Goal: Task Accomplishment & Management: Complete application form

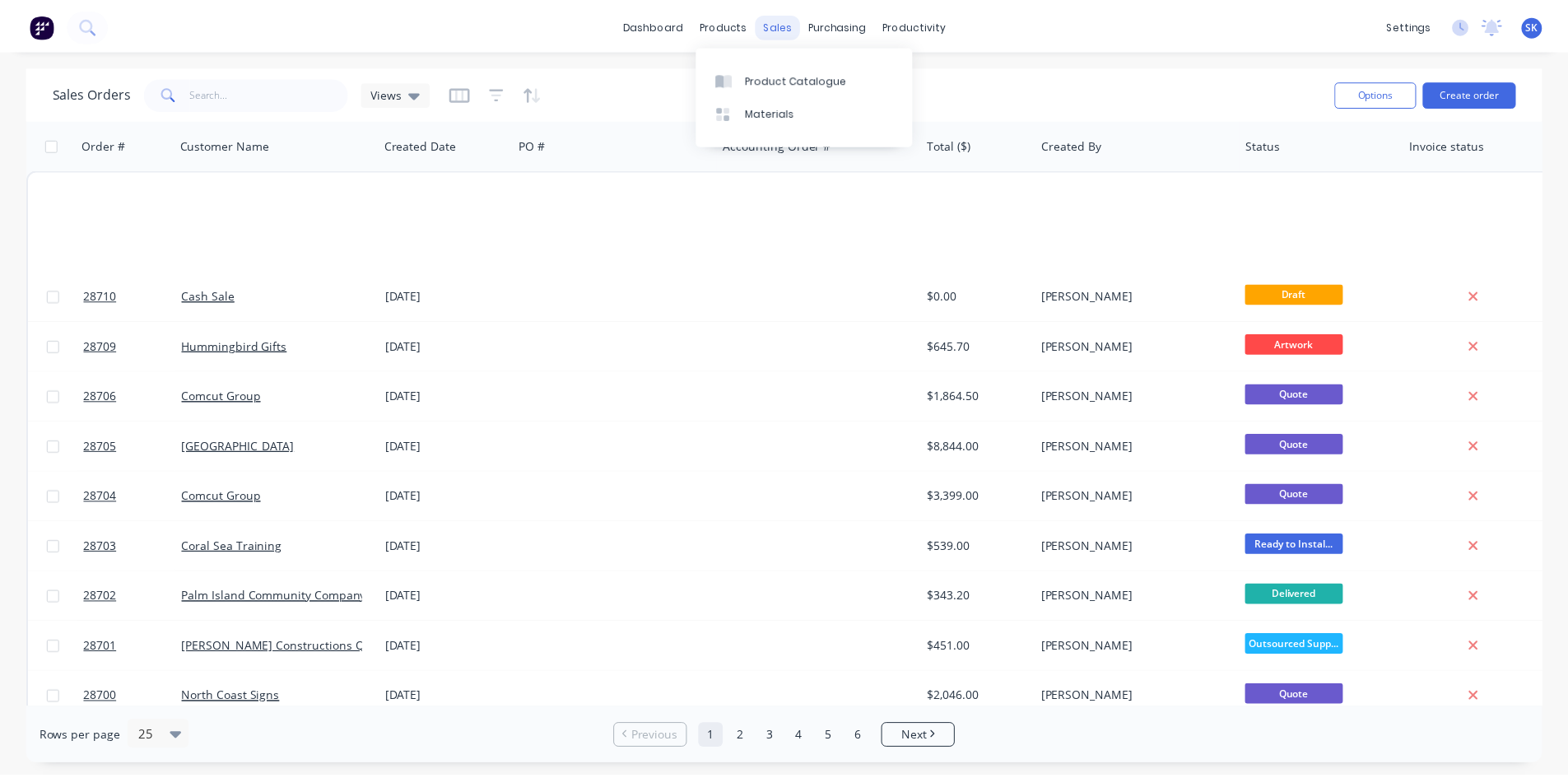
scroll to position [724, 0]
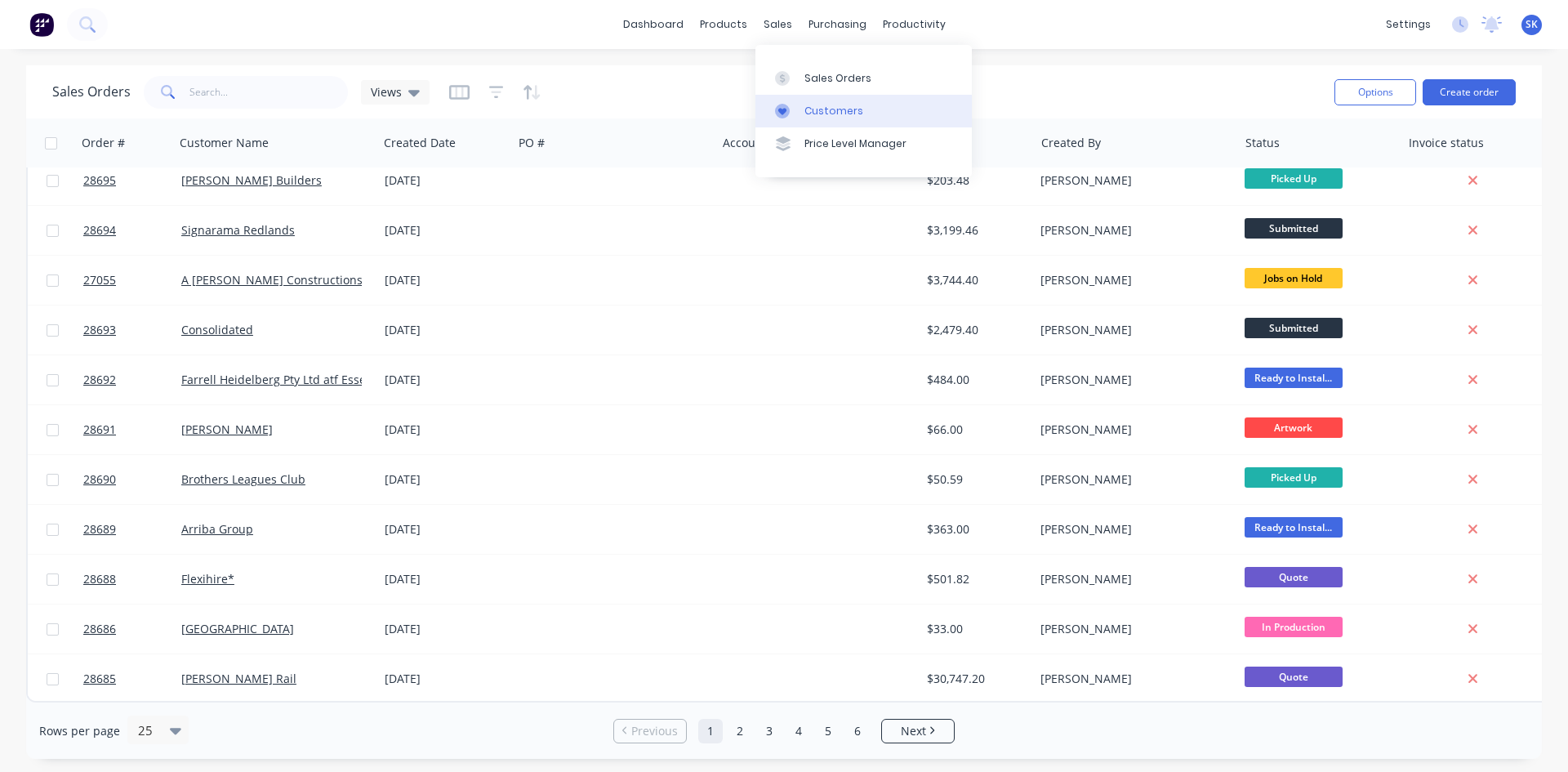
click at [840, 115] on div "Customers" at bounding box center [834, 111] width 59 height 15
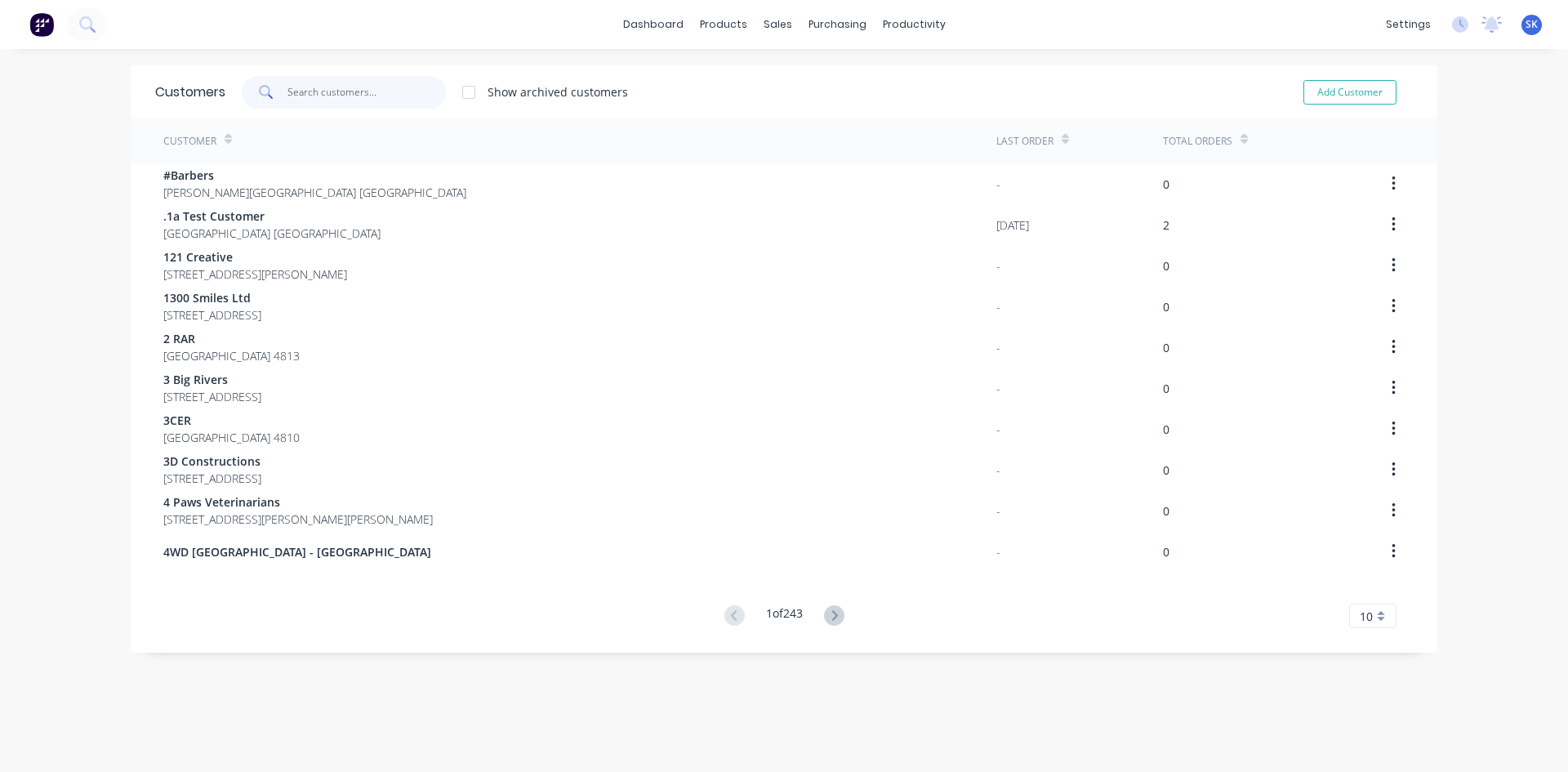
click at [314, 89] on input "text" at bounding box center [367, 92] width 160 height 33
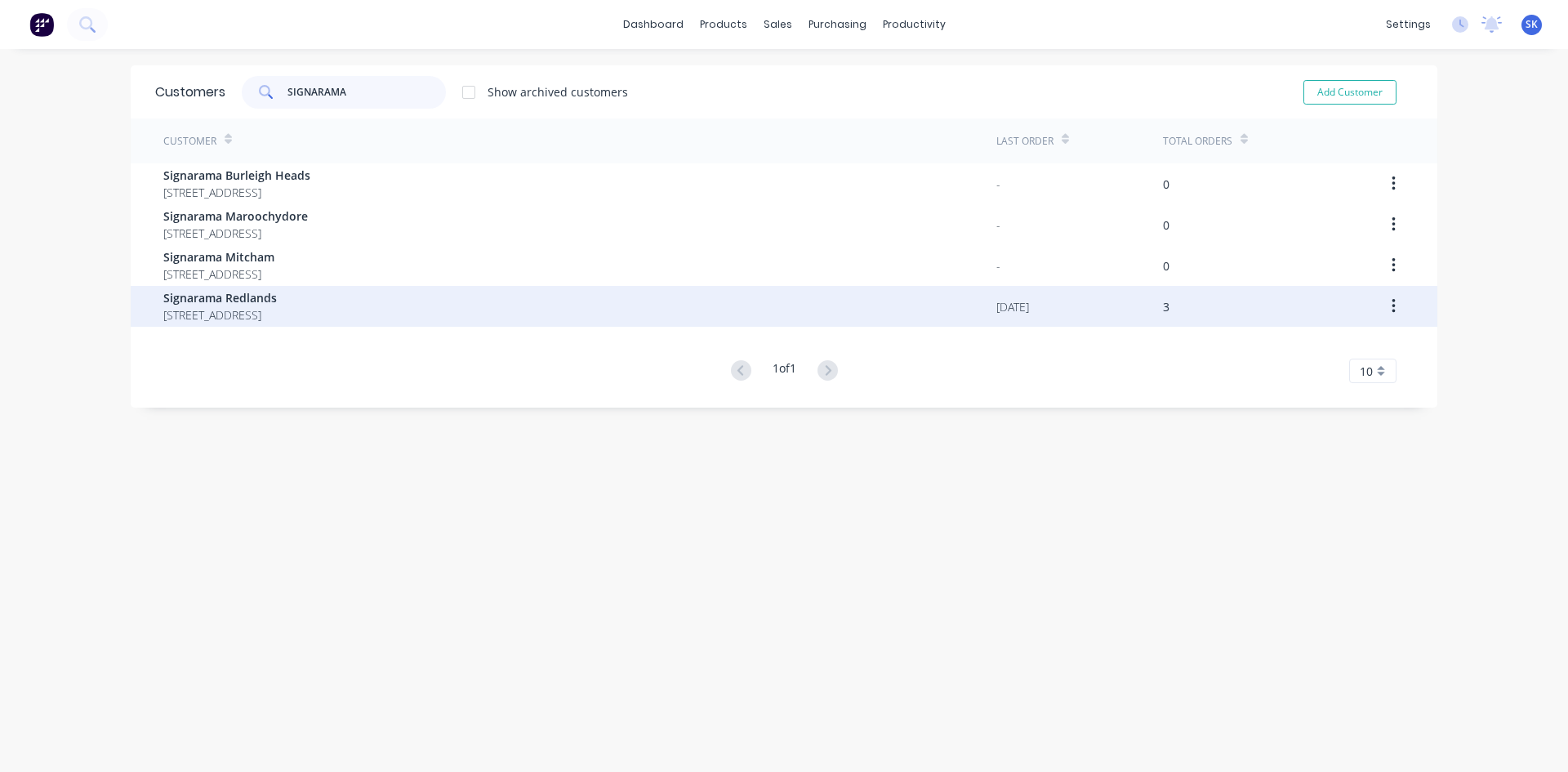
type input "SIGNARAMA"
click at [277, 295] on span "Signarama Redlands" at bounding box center [220, 297] width 114 height 18
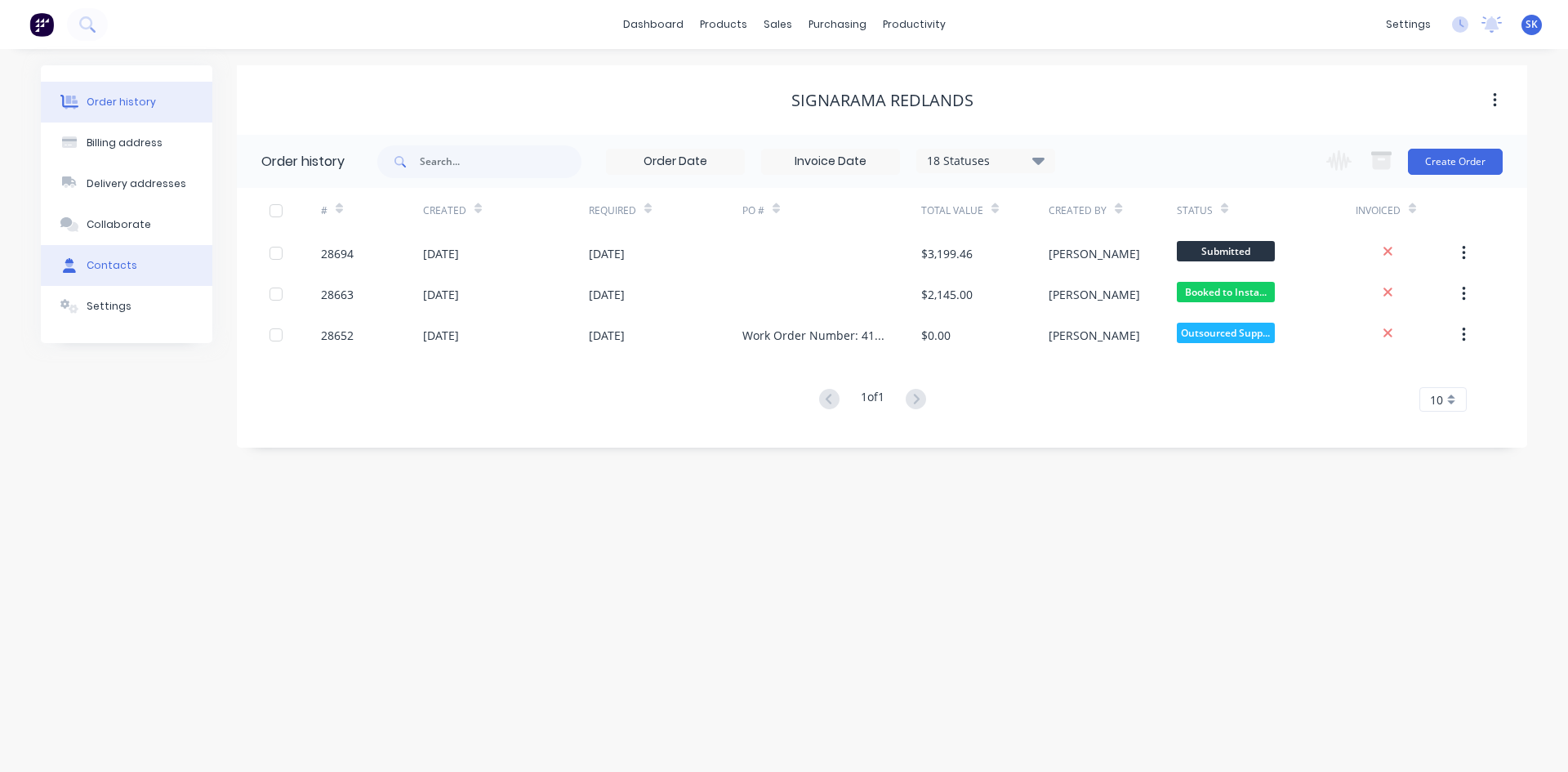
click at [150, 271] on button "Contacts" at bounding box center [126, 265] width 171 height 41
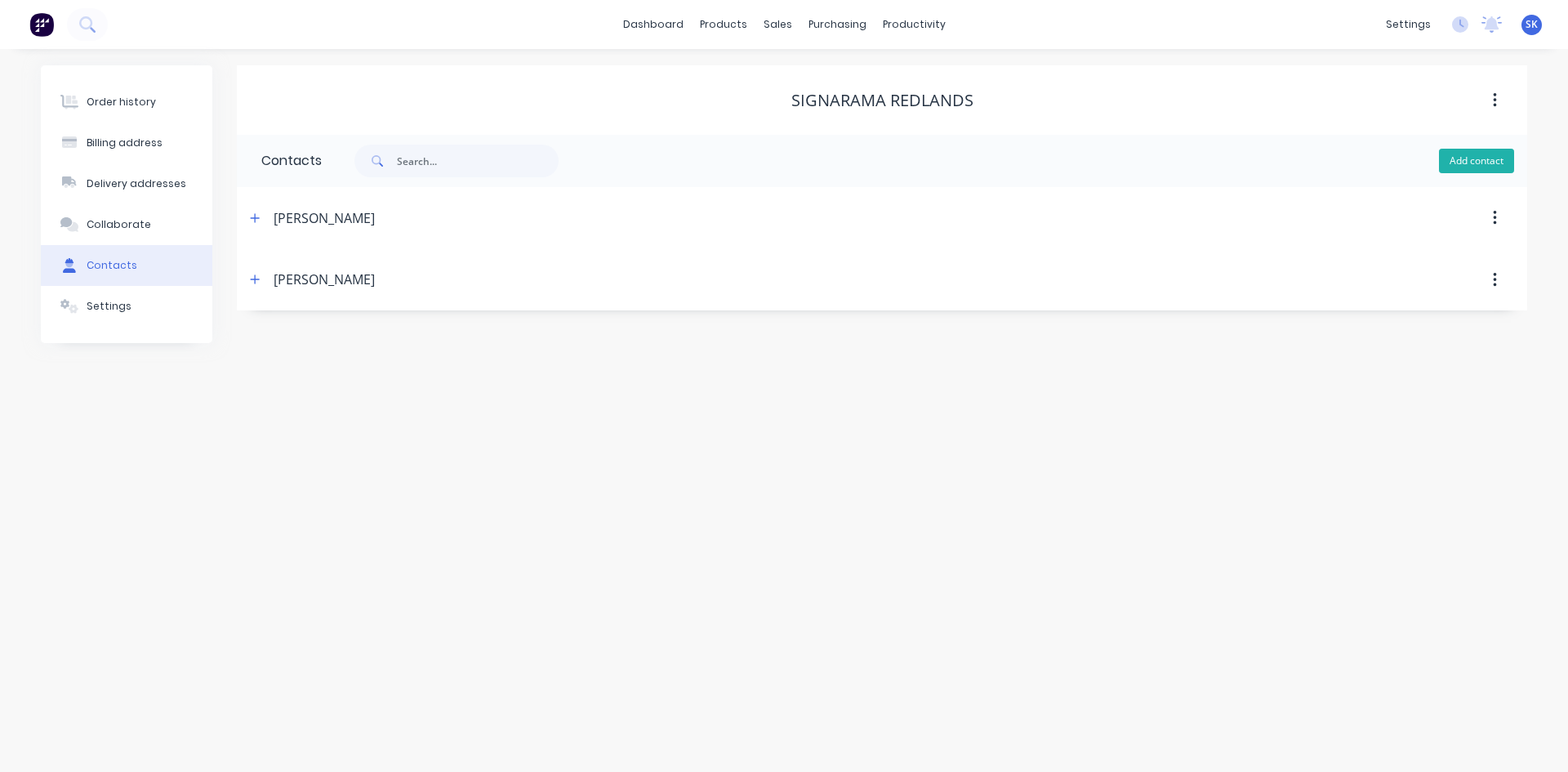
click at [1463, 154] on button "Add contact" at bounding box center [1477, 160] width 75 height 24
select select "AU"
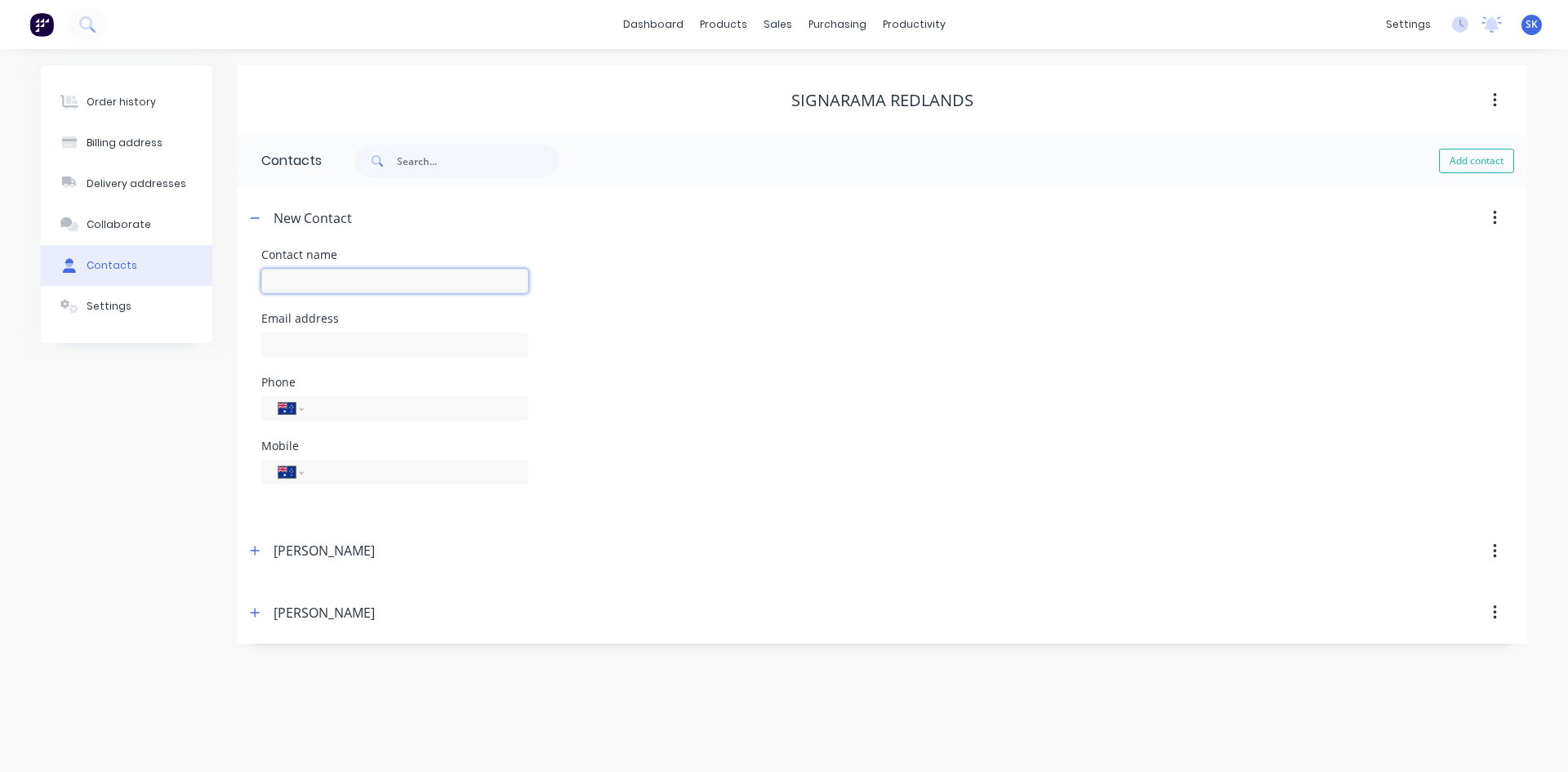
click at [434, 284] on input "text" at bounding box center [395, 281] width 267 height 24
type input "ACCOUNTS"
click at [401, 353] on input "text" at bounding box center [395, 344] width 267 height 24
paste input "mailto:[EMAIL_ADDRESS][DOMAIN_NAME]"
drag, startPoint x: 309, startPoint y: 345, endPoint x: 27, endPoint y: 343, distance: 282.0
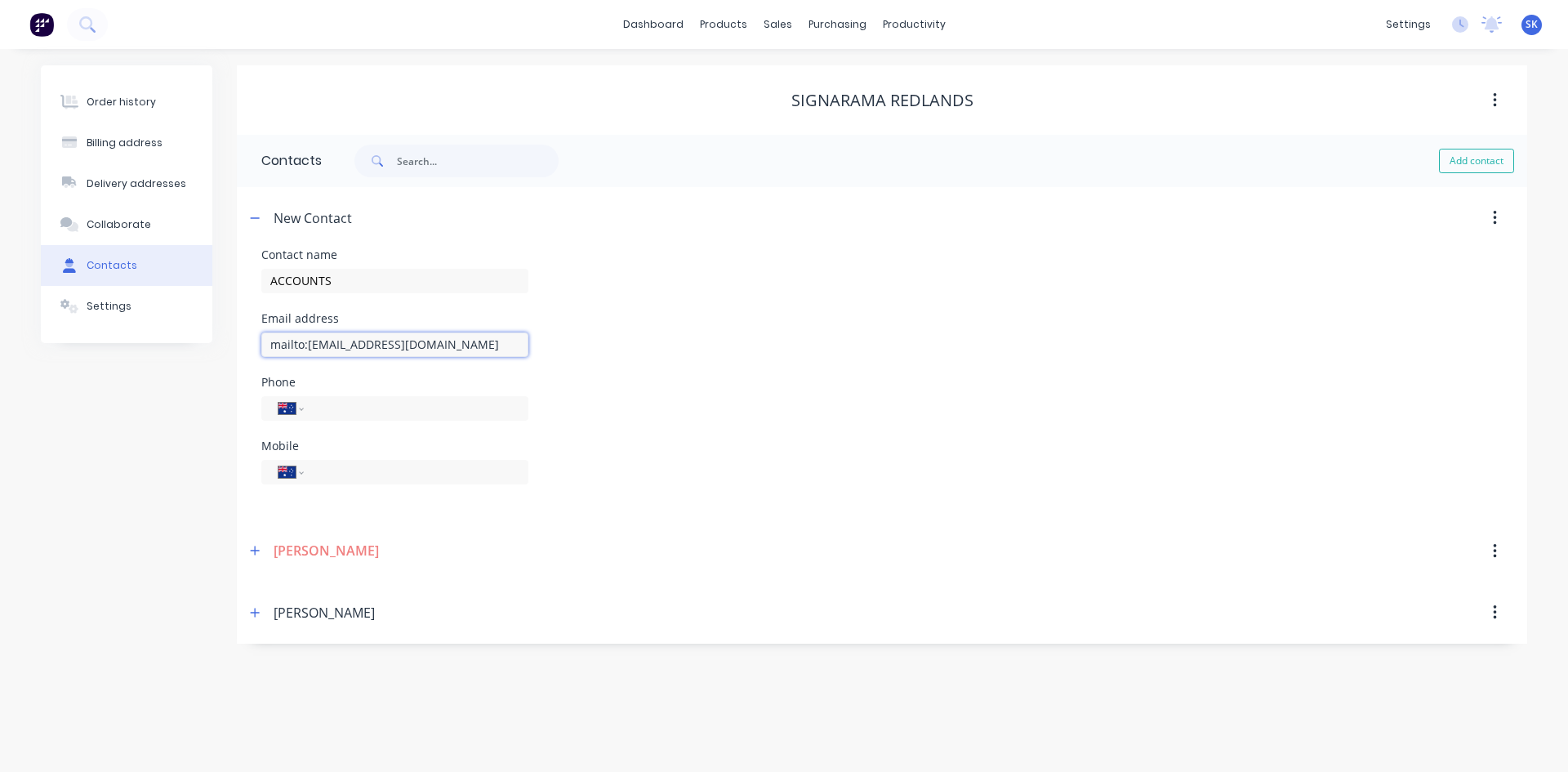
click at [27, 343] on div "Order history Billing address Delivery addresses Collaborate Contacts Settings …" at bounding box center [784, 410] width 1568 height 723
type input "[EMAIL_ADDRESS][DOMAIN_NAME]"
click at [256, 551] on icon "button" at bounding box center [255, 551] width 9 height 9
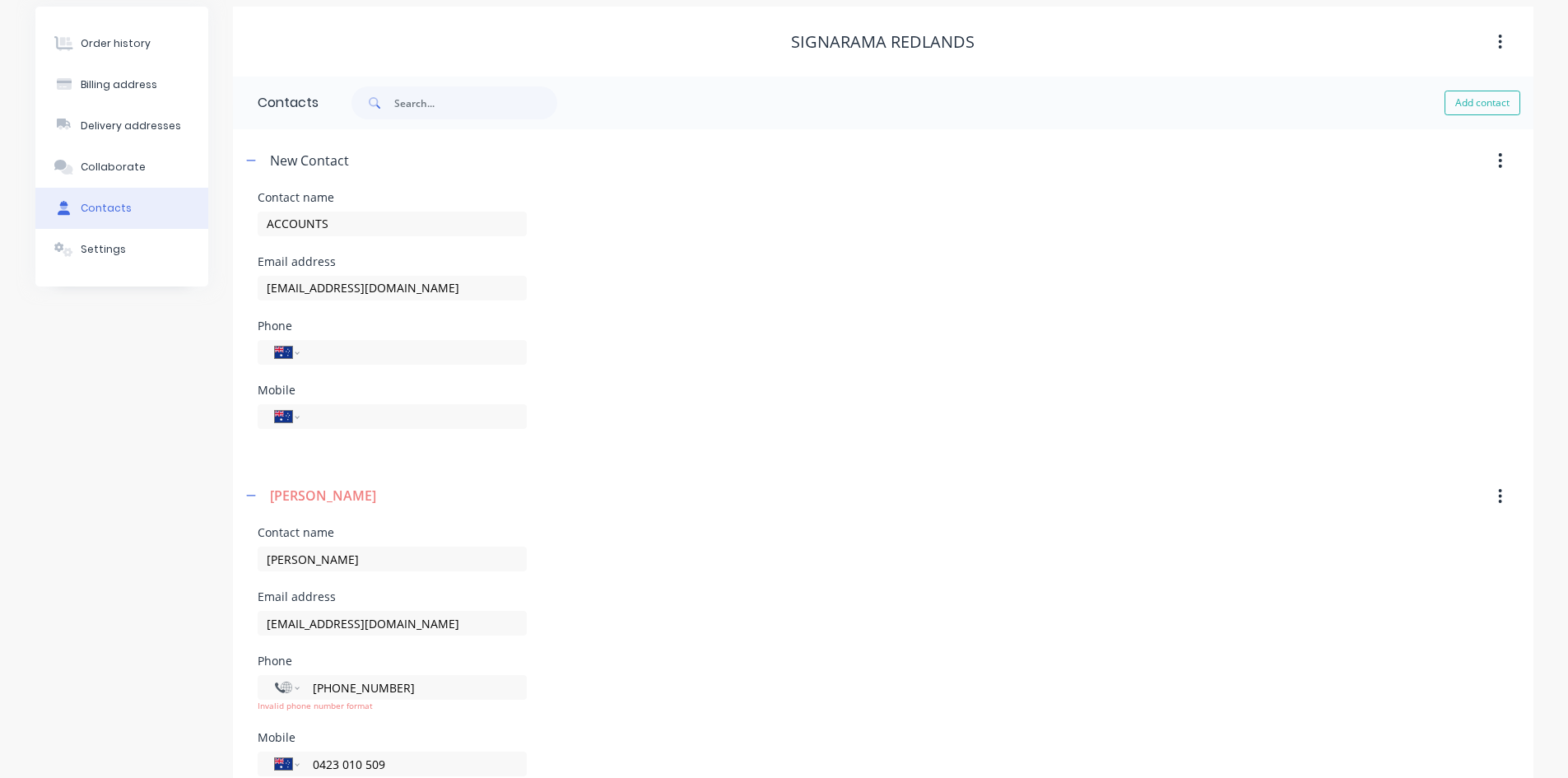
scroll to position [173, 0]
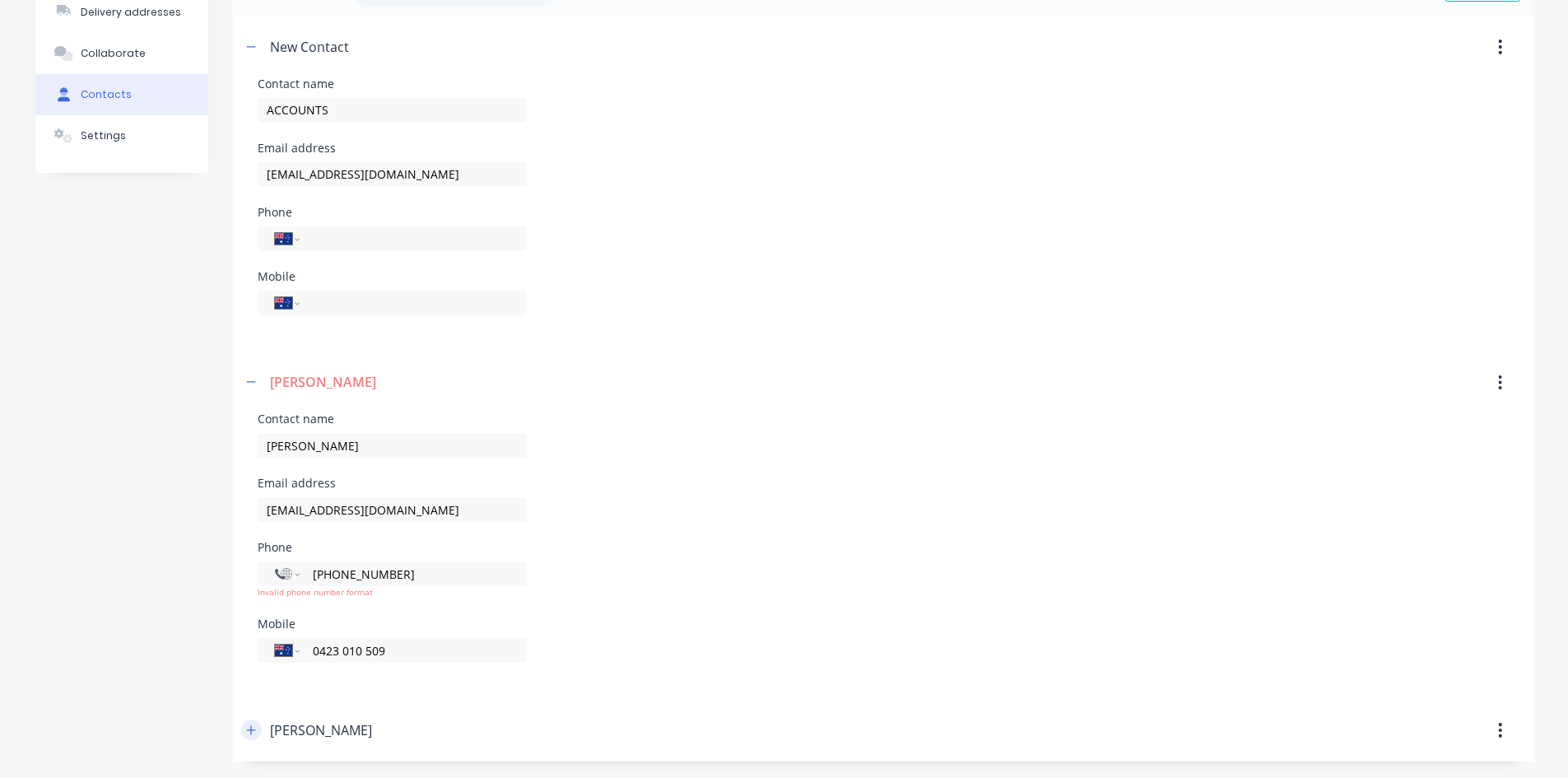
click at [253, 728] on icon "button" at bounding box center [251, 730] width 10 height 12
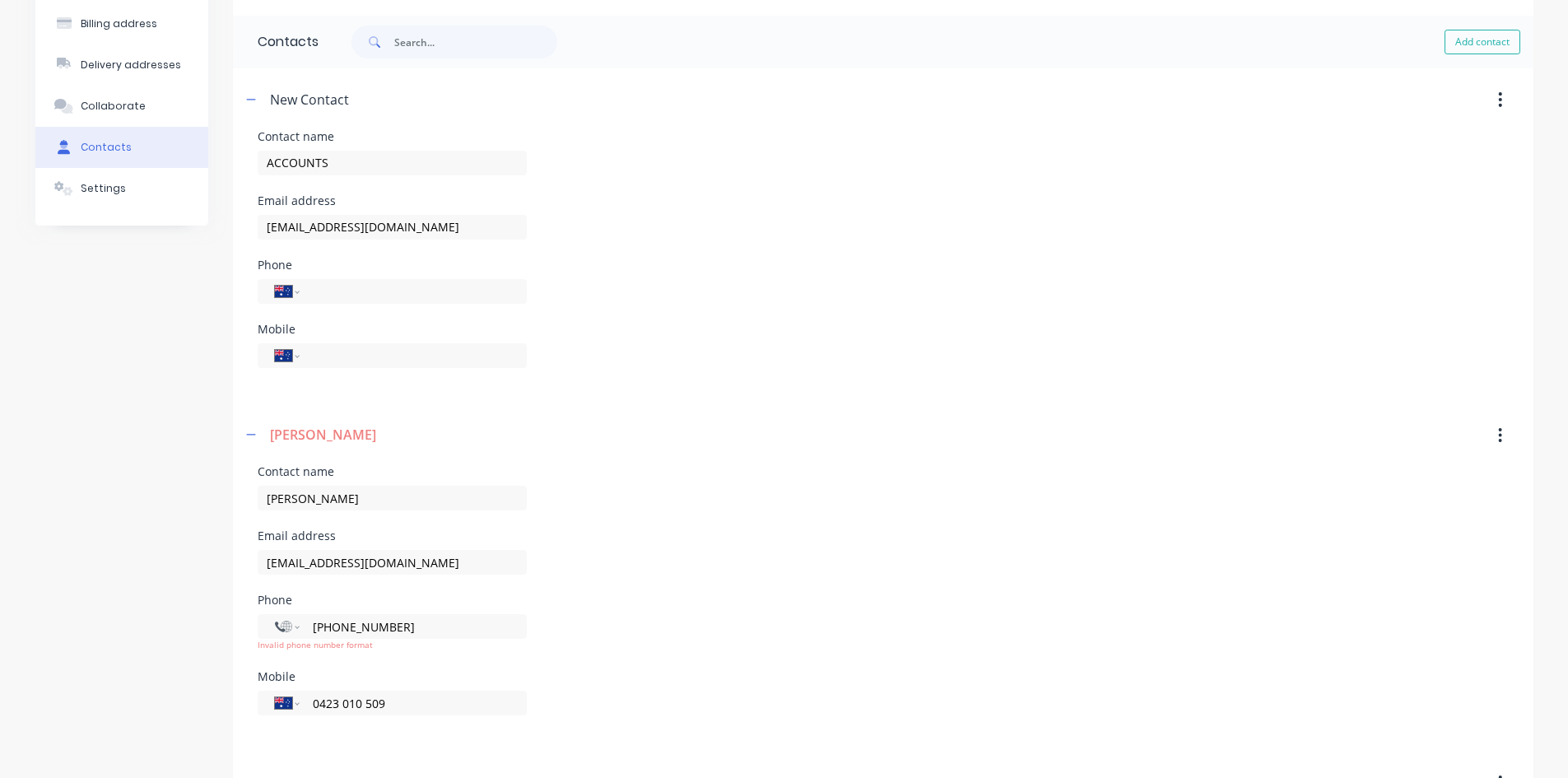
scroll to position [0, 0]
